Goal: Task Accomplishment & Management: Manage account settings

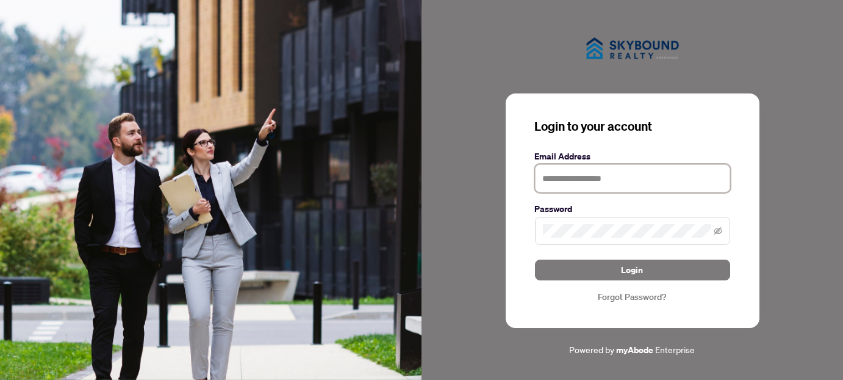
click at [564, 178] on input "text" at bounding box center [632, 178] width 195 height 28
type input "**********"
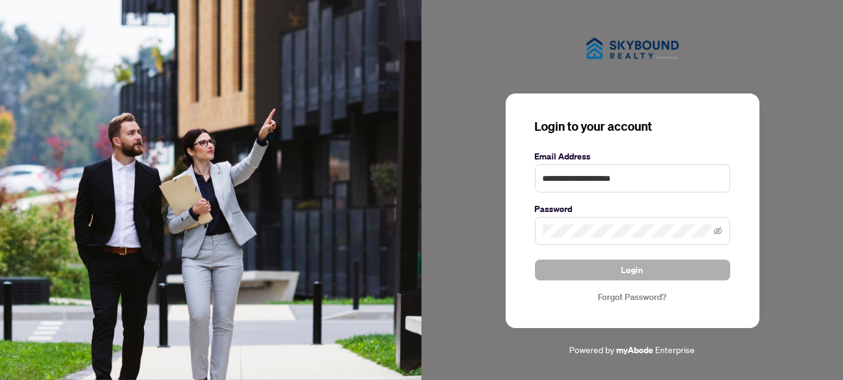
click at [632, 267] on span "Login" at bounding box center [633, 270] width 22 height 20
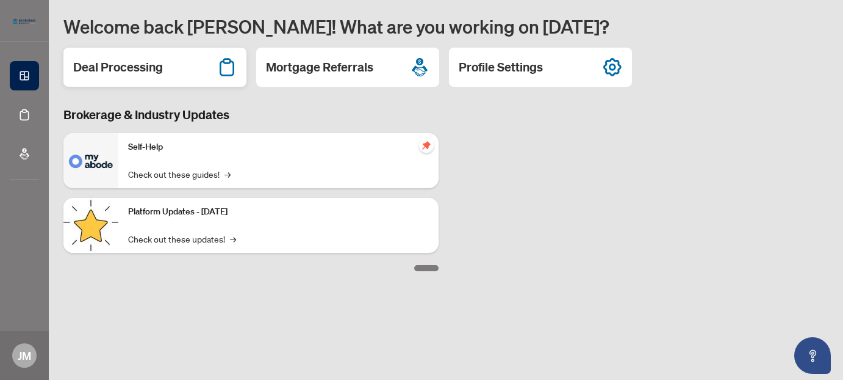
click at [146, 65] on h2 "Deal Processing" at bounding box center [118, 67] width 90 height 17
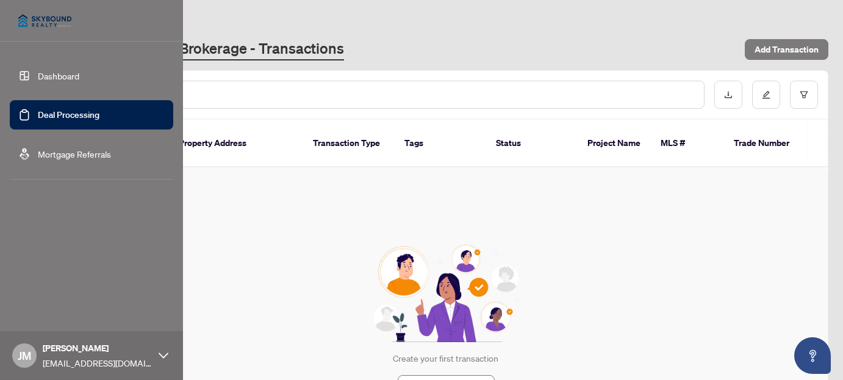
click at [44, 157] on link "Mortgage Referrals" at bounding box center [74, 153] width 73 height 11
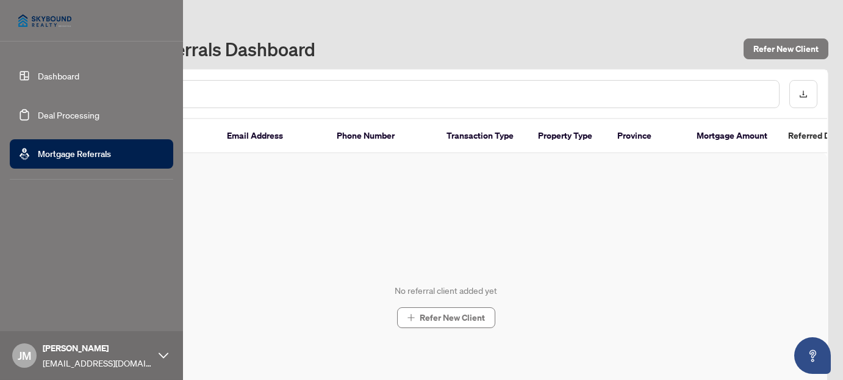
click at [38, 71] on link "Dashboard" at bounding box center [58, 75] width 41 height 11
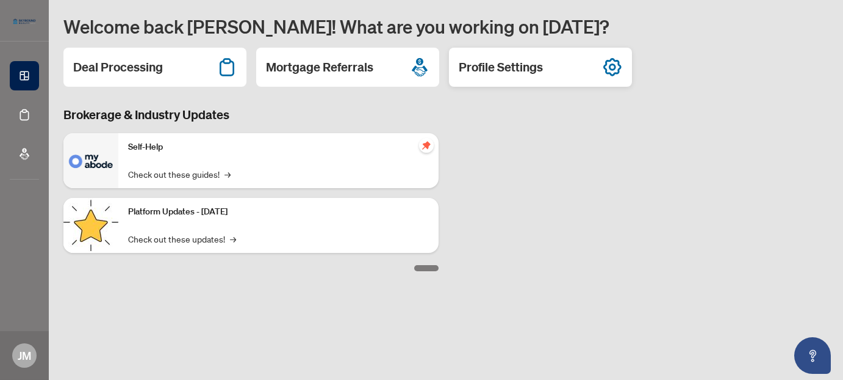
click at [492, 67] on h2 "Profile Settings" at bounding box center [501, 67] width 84 height 17
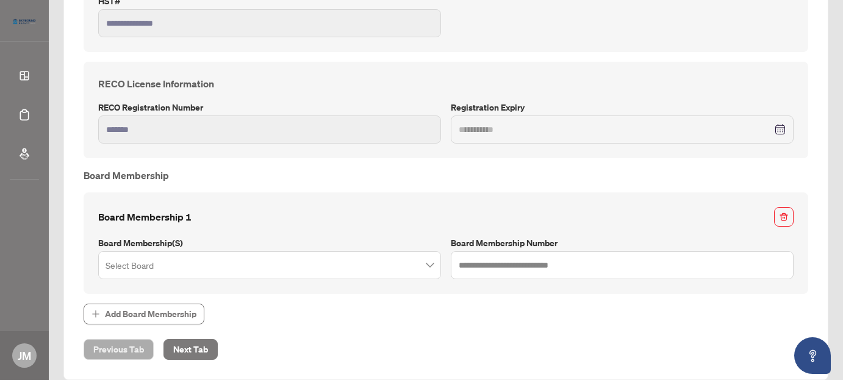
scroll to position [427, 0]
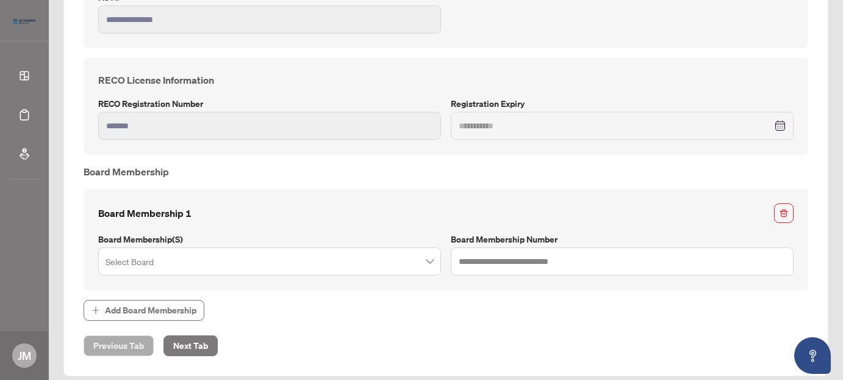
click at [421, 259] on span at bounding box center [270, 261] width 328 height 23
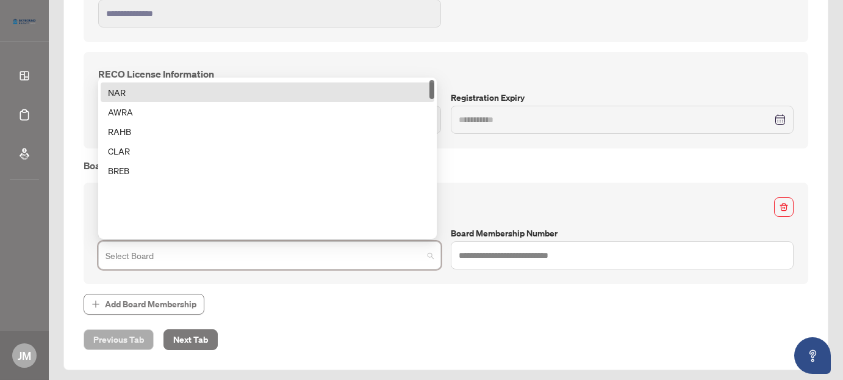
scroll to position [0, 0]
click at [220, 93] on div "TRREB" at bounding box center [268, 90] width 334 height 20
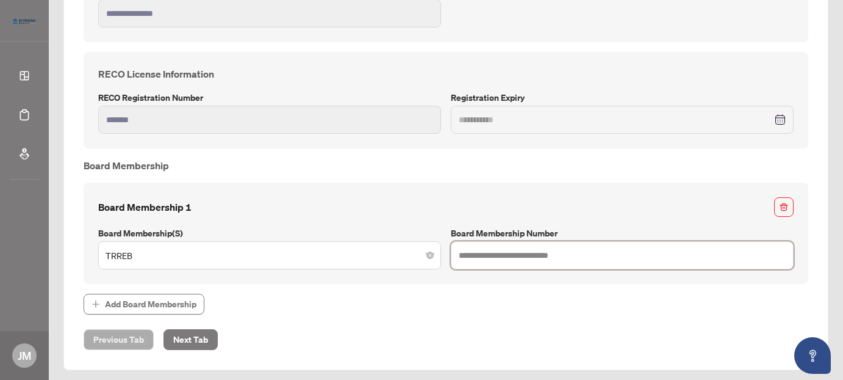
click at [517, 250] on input "text" at bounding box center [622, 255] width 343 height 28
type input "*******"
click at [147, 302] on span "Add Board Membership" at bounding box center [151, 304] width 92 height 20
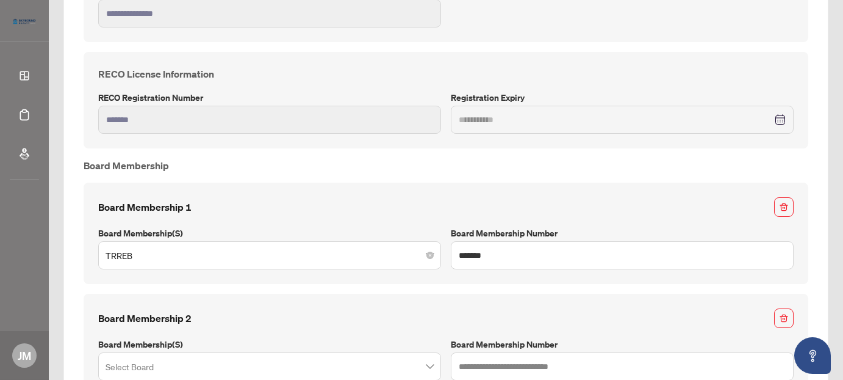
scroll to position [544, 0]
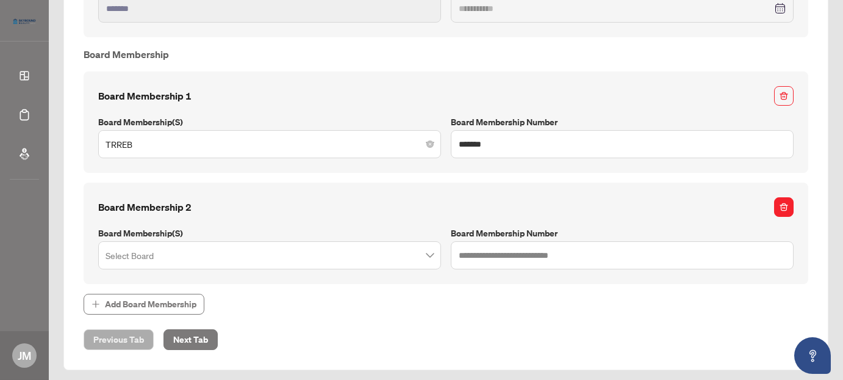
click at [780, 207] on span "button" at bounding box center [784, 207] width 9 height 20
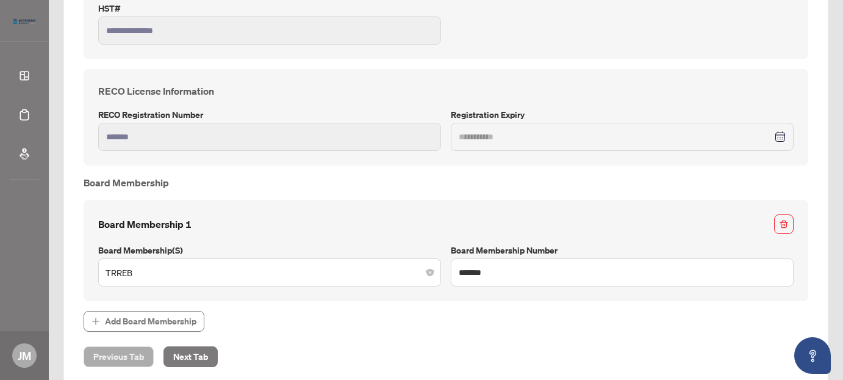
scroll to position [433, 0]
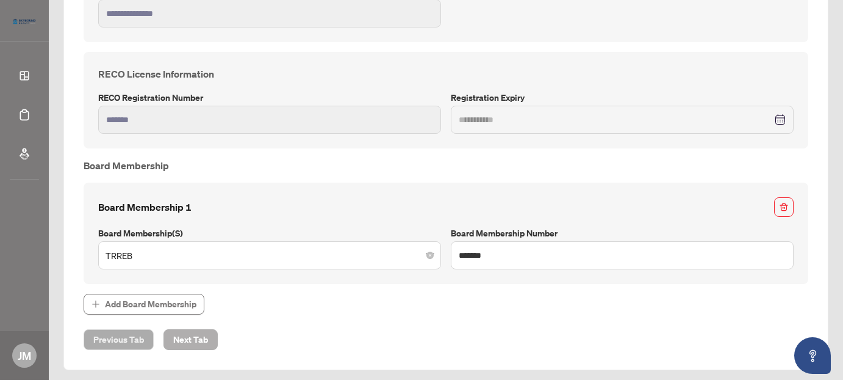
click at [195, 332] on span "Next Tab" at bounding box center [190, 340] width 35 height 20
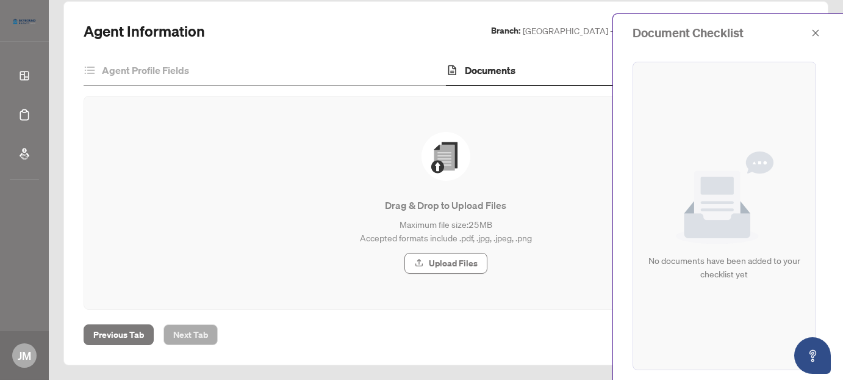
scroll to position [70, 0]
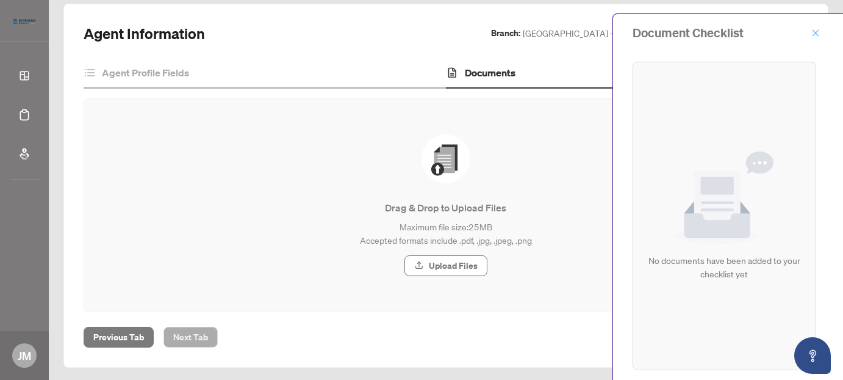
click at [815, 34] on icon "close" at bounding box center [816, 33] width 9 height 9
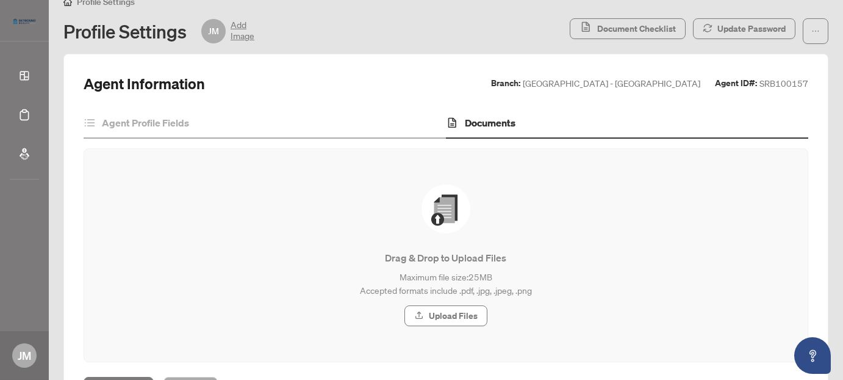
scroll to position [0, 0]
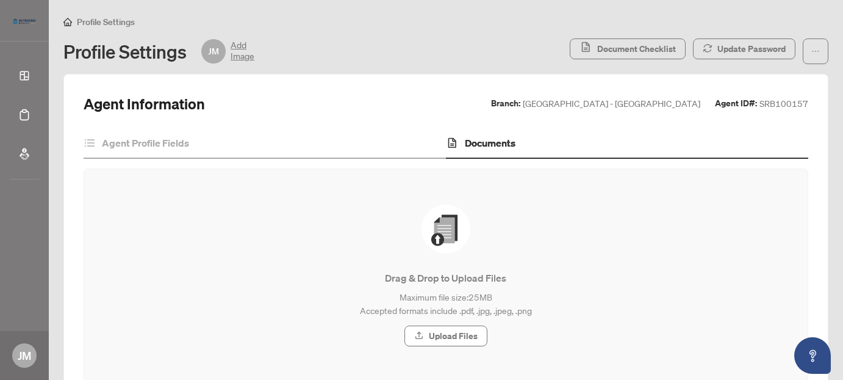
click at [245, 51] on span "Add Image" at bounding box center [243, 51] width 24 height 24
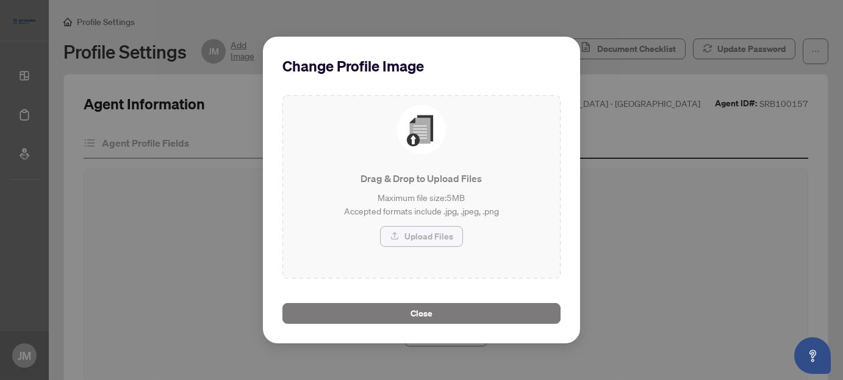
click at [416, 237] on span "Upload Files" at bounding box center [429, 236] width 49 height 20
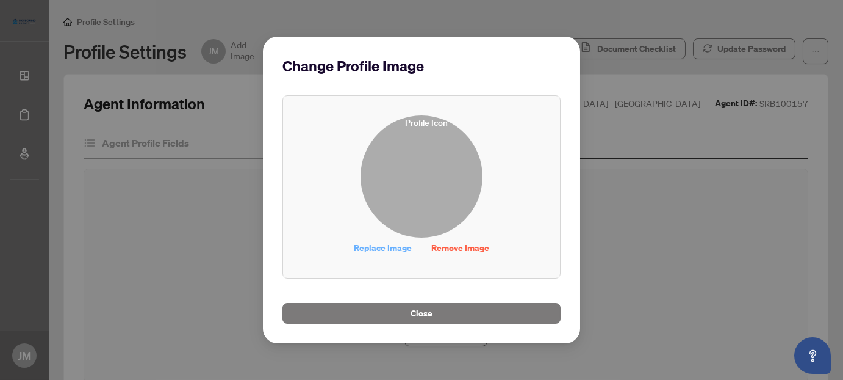
click at [398, 246] on span "Replace Image" at bounding box center [383, 248] width 58 height 20
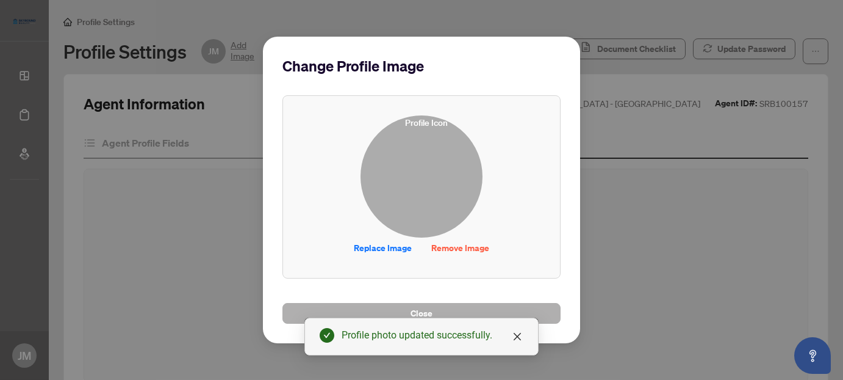
click at [428, 312] on span "Close" at bounding box center [422, 313] width 22 height 20
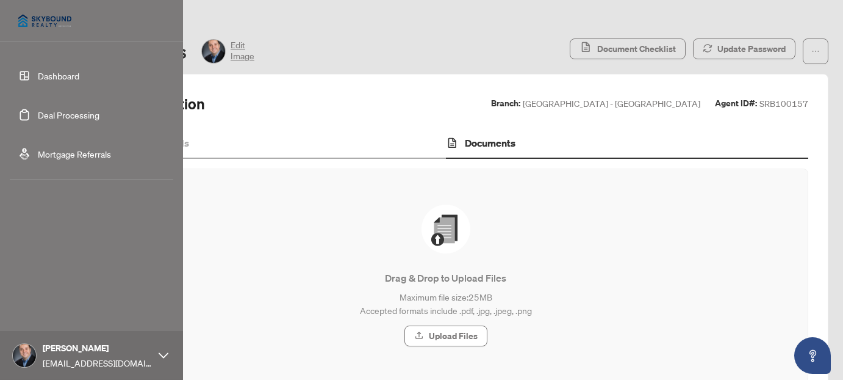
click at [48, 77] on link "Dashboard" at bounding box center [58, 75] width 41 height 11
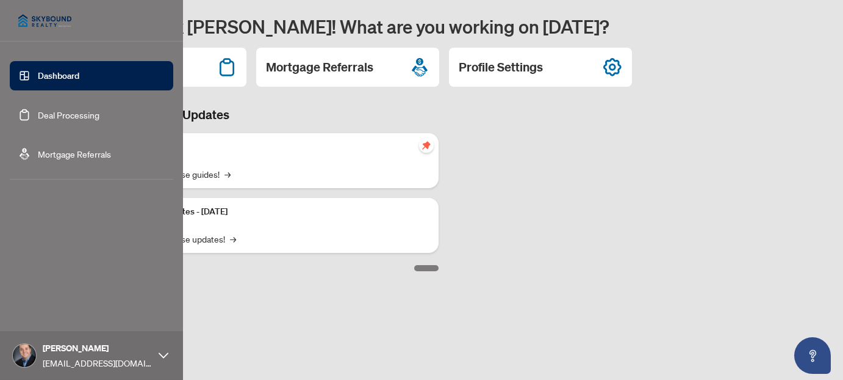
click at [159, 355] on icon at bounding box center [164, 355] width 10 height 10
click at [51, 282] on span "Logout" at bounding box center [48, 283] width 27 height 20
